Goal: Navigation & Orientation: Find specific page/section

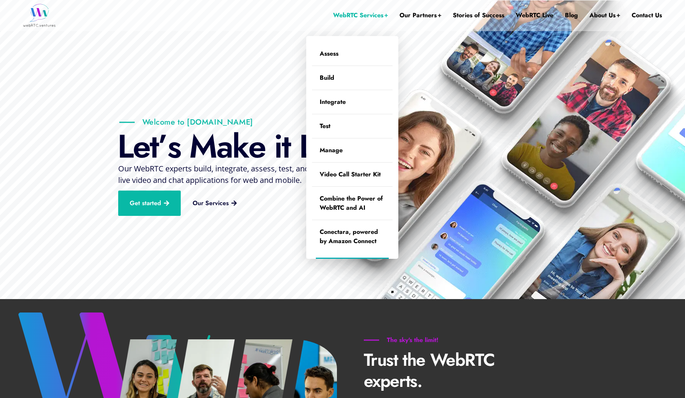
click at [366, 17] on link "WebRTC Services" at bounding box center [360, 15] width 55 height 31
